Goal: Transaction & Acquisition: Purchase product/service

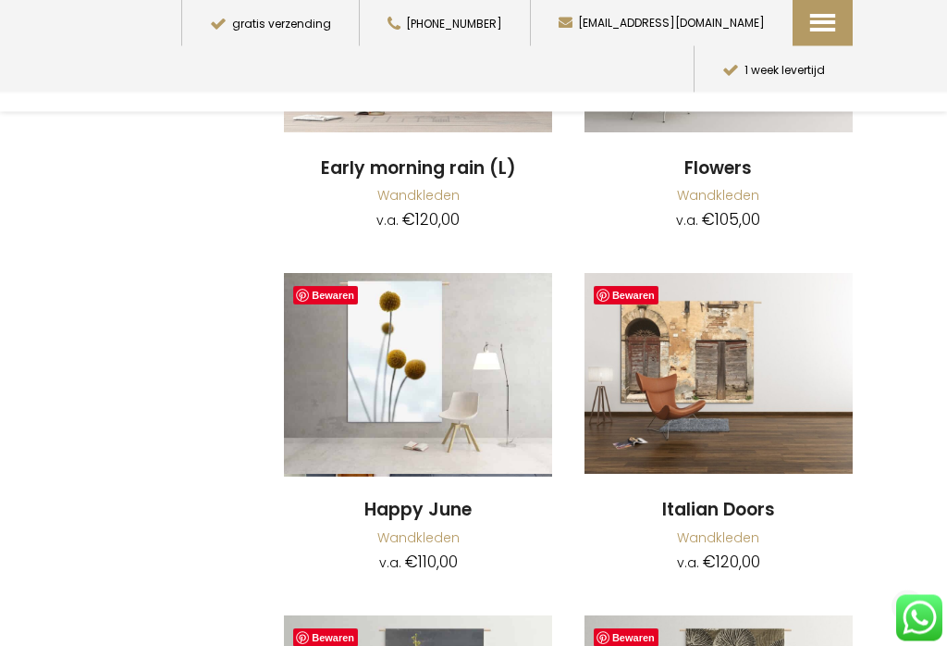
scroll to position [13326, 0]
click at [470, 308] on img at bounding box center [418, 373] width 268 height 201
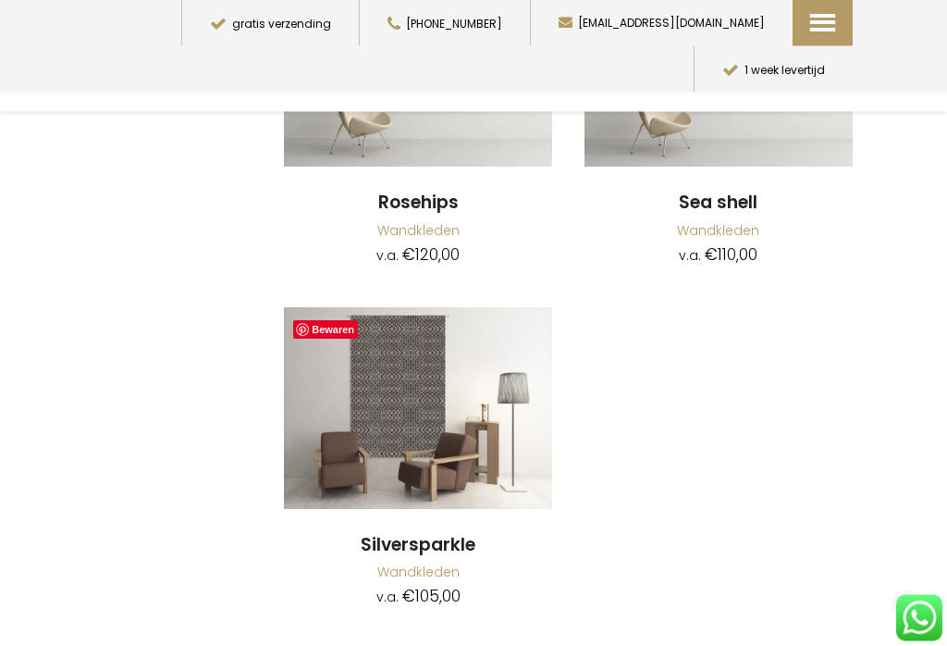
scroll to position [14076, 0]
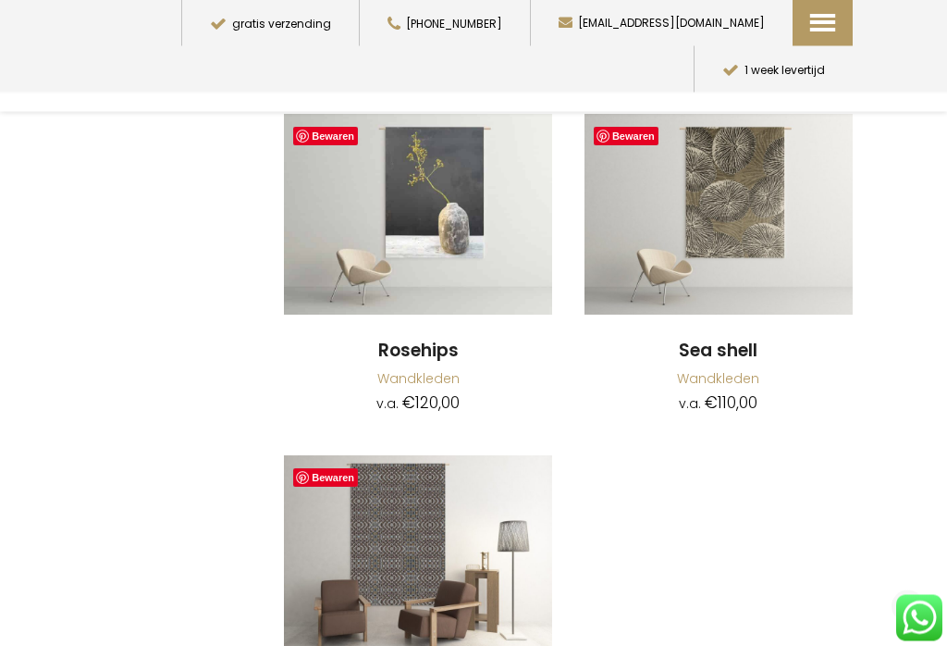
click at [838, 80] on span "Toggle mobile menu" at bounding box center [843, 79] width 20 height 3
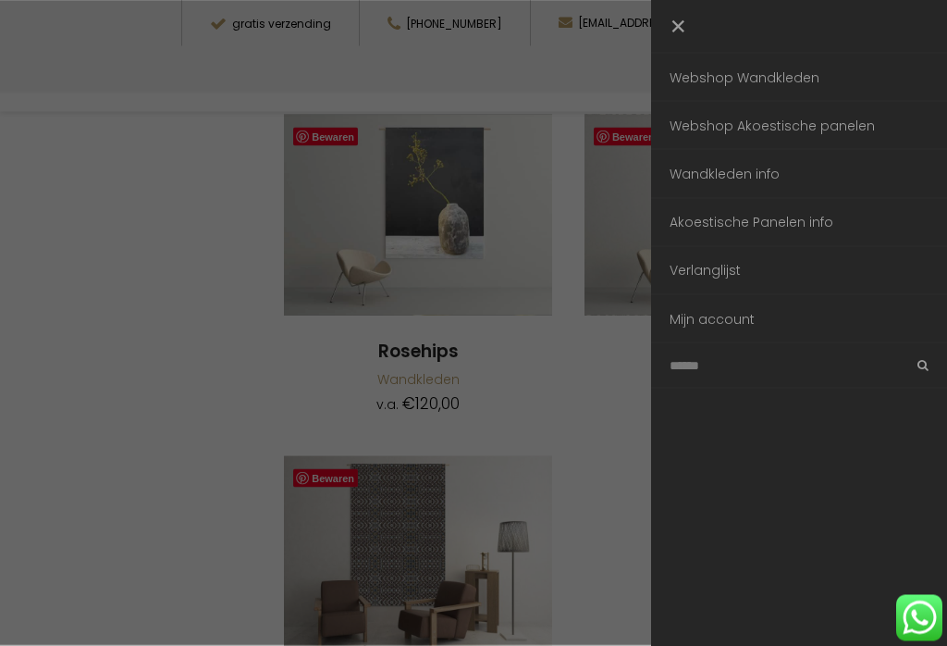
scroll to position [13827, 0]
click at [829, 81] on link "Webshop Wandkleden" at bounding box center [799, 77] width 296 height 47
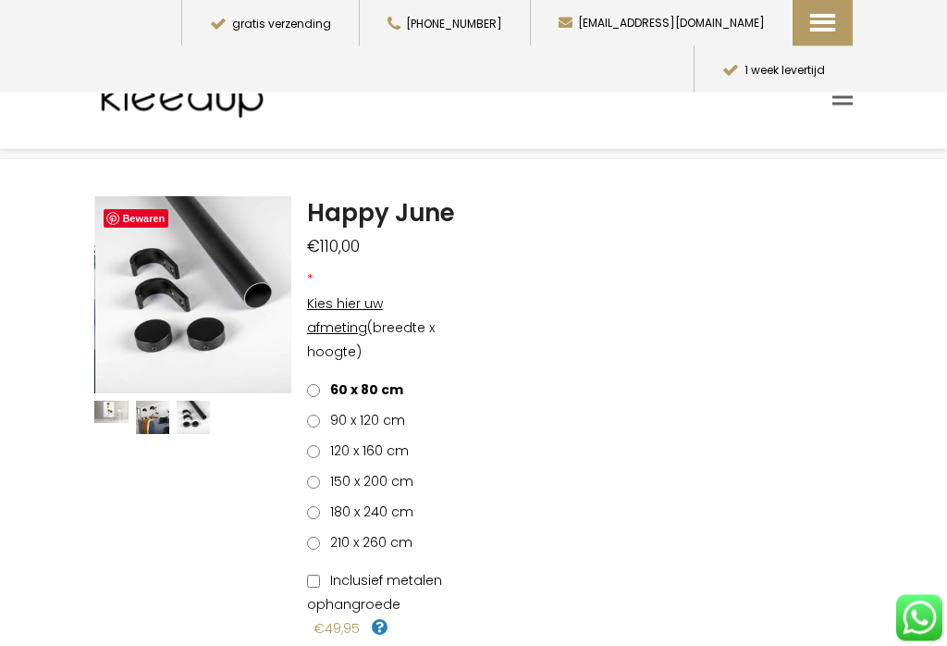
scroll to position [60, 0]
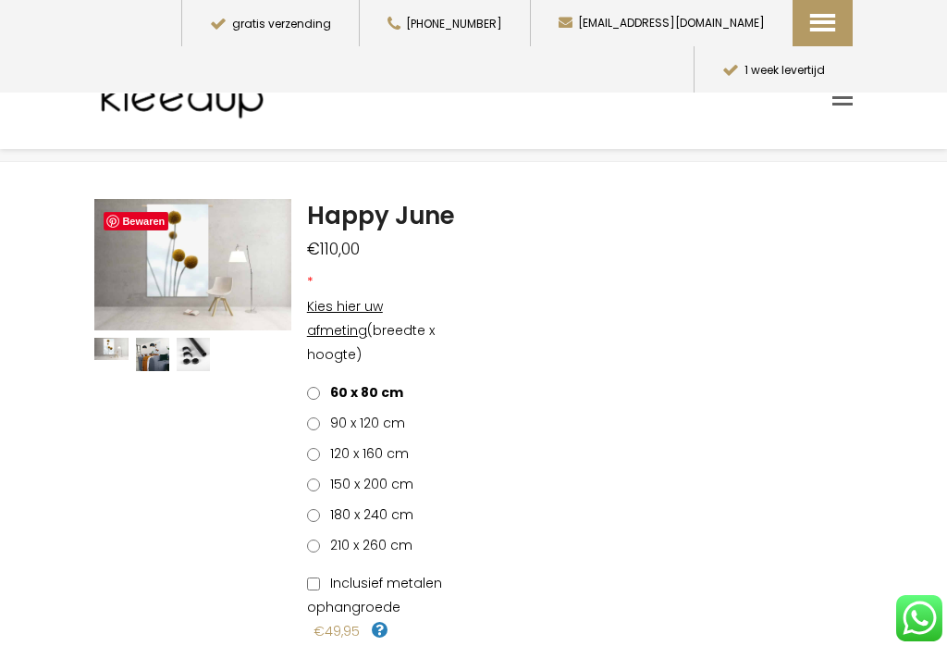
scroll to position [47, 0]
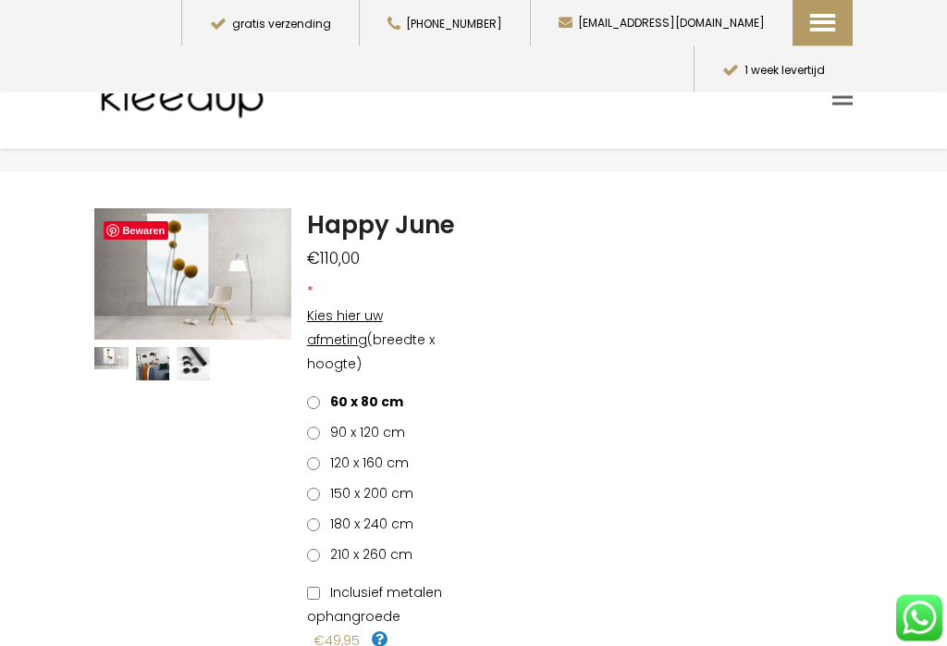
click at [400, 485] on span "150 x 200 cm" at bounding box center [369, 494] width 90 height 19
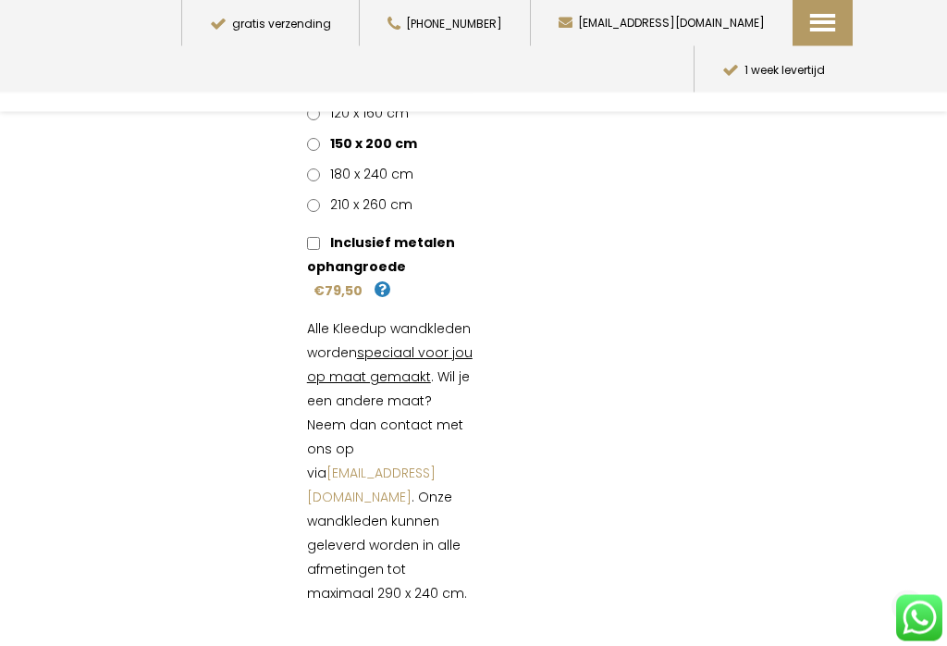
scroll to position [473, 0]
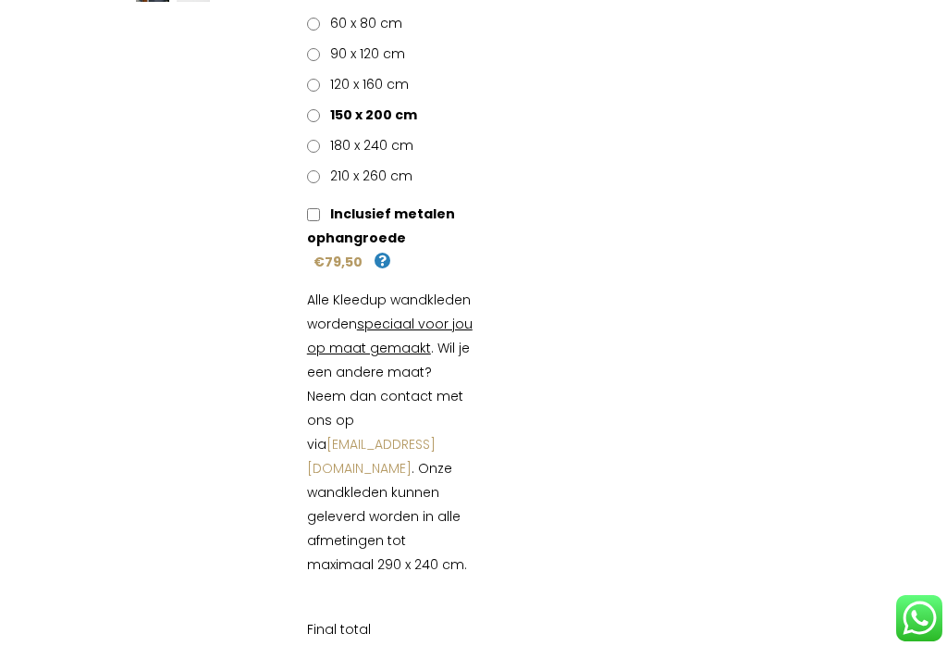
scroll to position [501, 0]
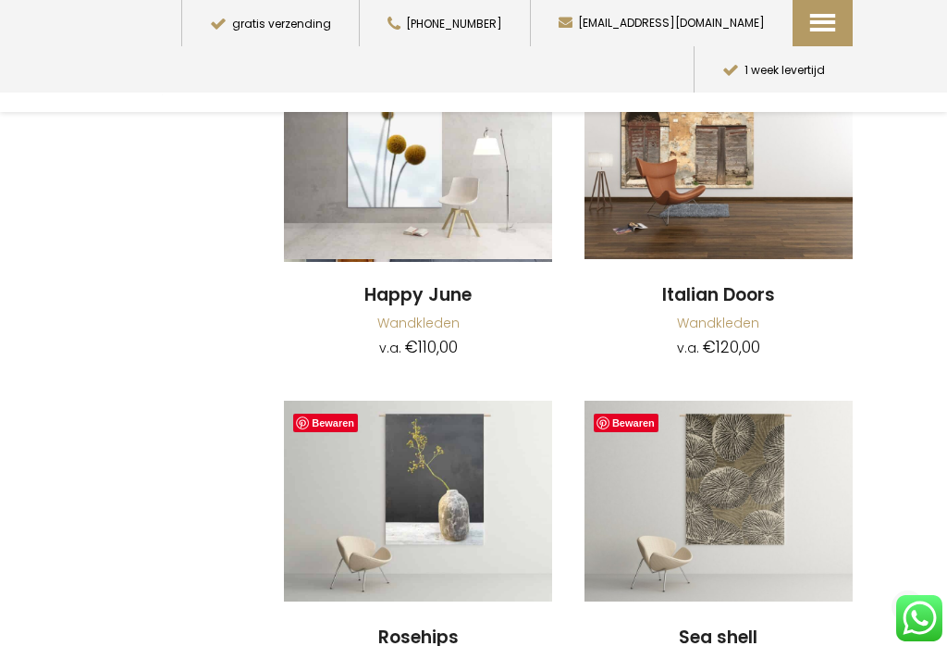
scroll to position [13479, 0]
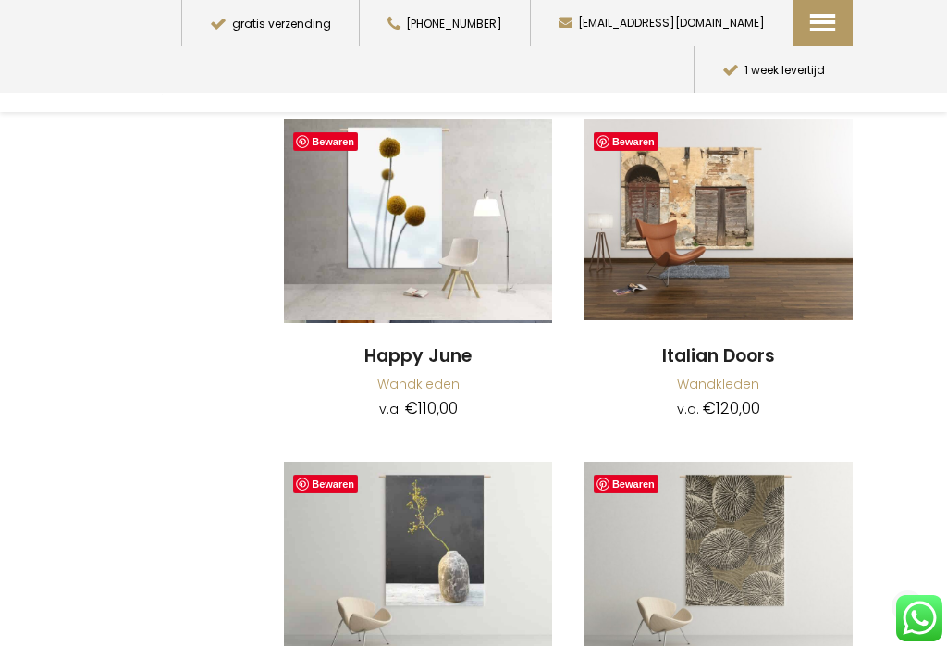
click at [838, 92] on link "Toggle mobile menu" at bounding box center [843, 80] width 20 height 28
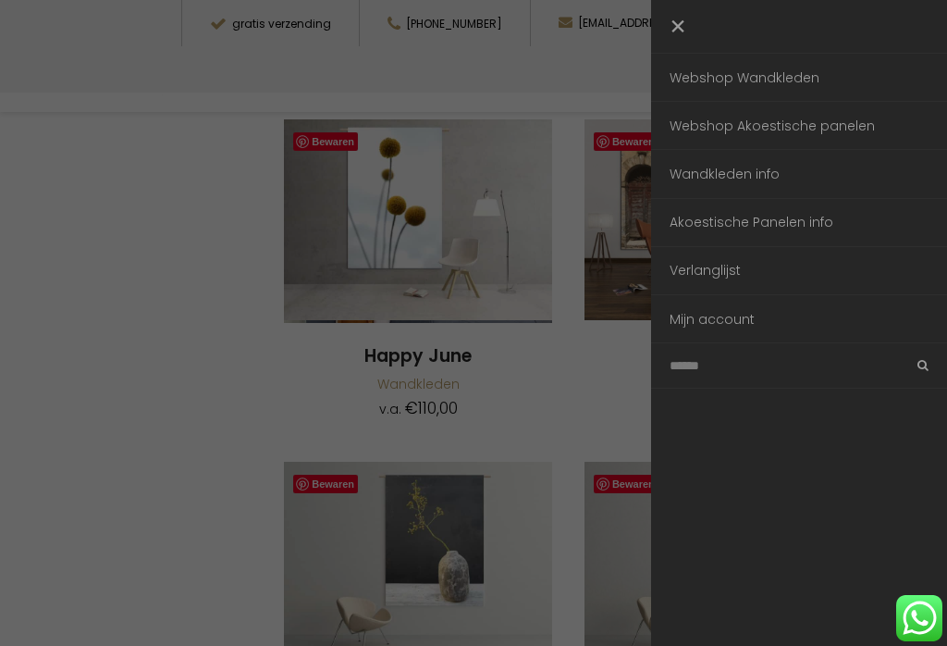
click at [845, 130] on link "Webshop Akoestische panelen" at bounding box center [799, 125] width 296 height 47
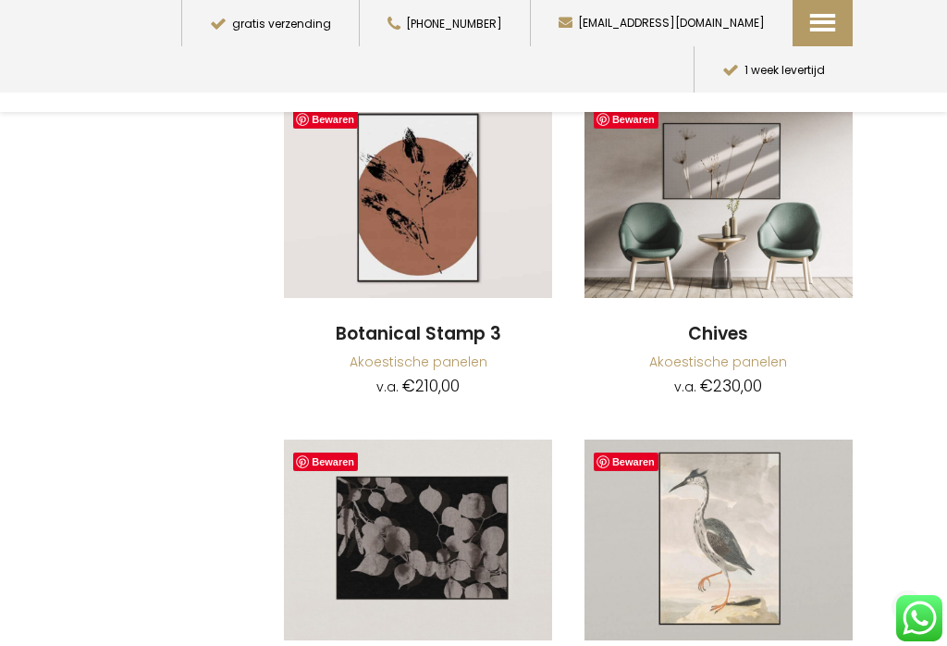
scroll to position [6838, 0]
